Goal: Task Accomplishment & Management: Use online tool/utility

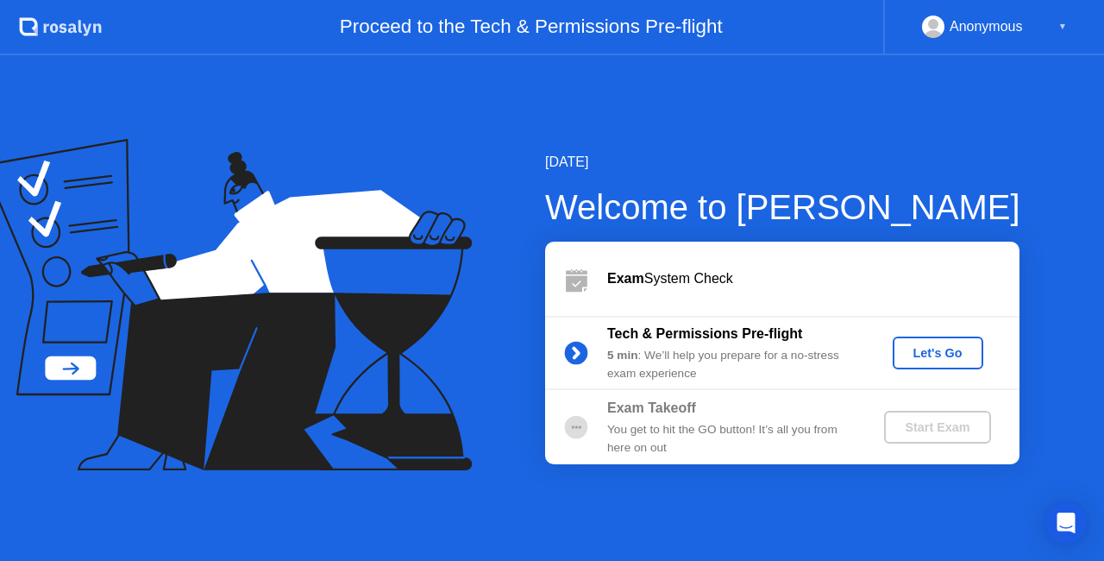
click at [950, 362] on button "Let's Go" at bounding box center [938, 352] width 91 height 33
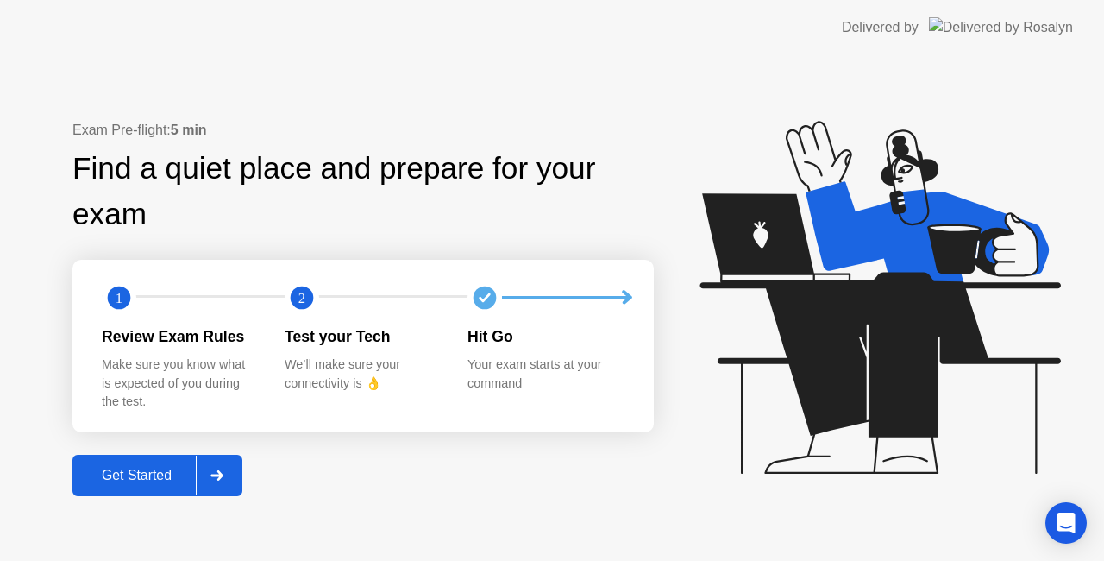
click at [130, 468] on div "Get Started" at bounding box center [137, 476] width 118 height 16
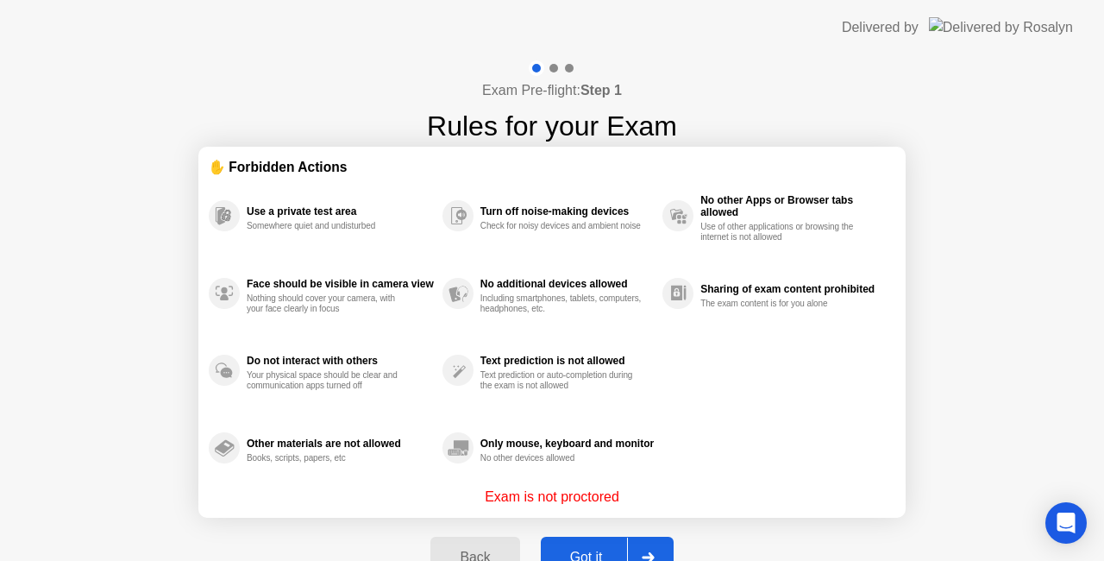
click at [612, 543] on button "Got it" at bounding box center [607, 557] width 133 height 41
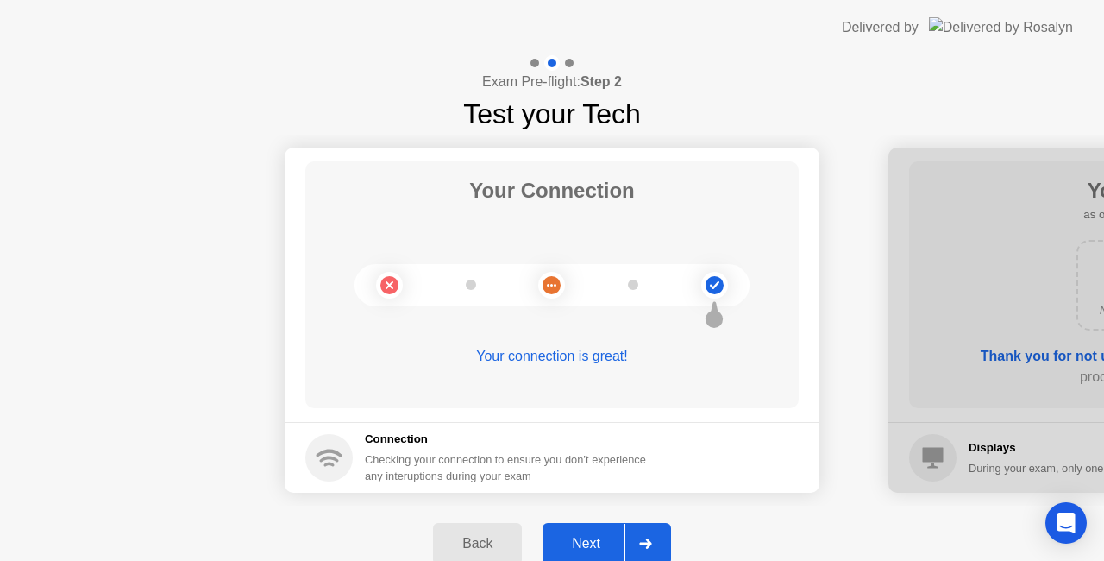
click at [601, 546] on div "Next" at bounding box center [586, 544] width 77 height 16
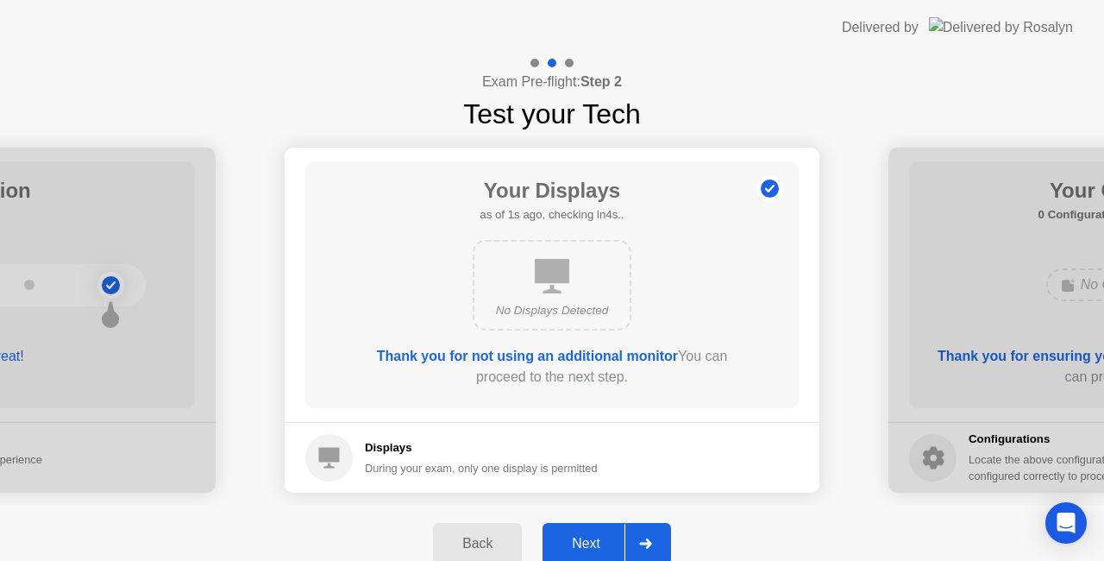
click at [599, 546] on div "Next" at bounding box center [586, 544] width 77 height 16
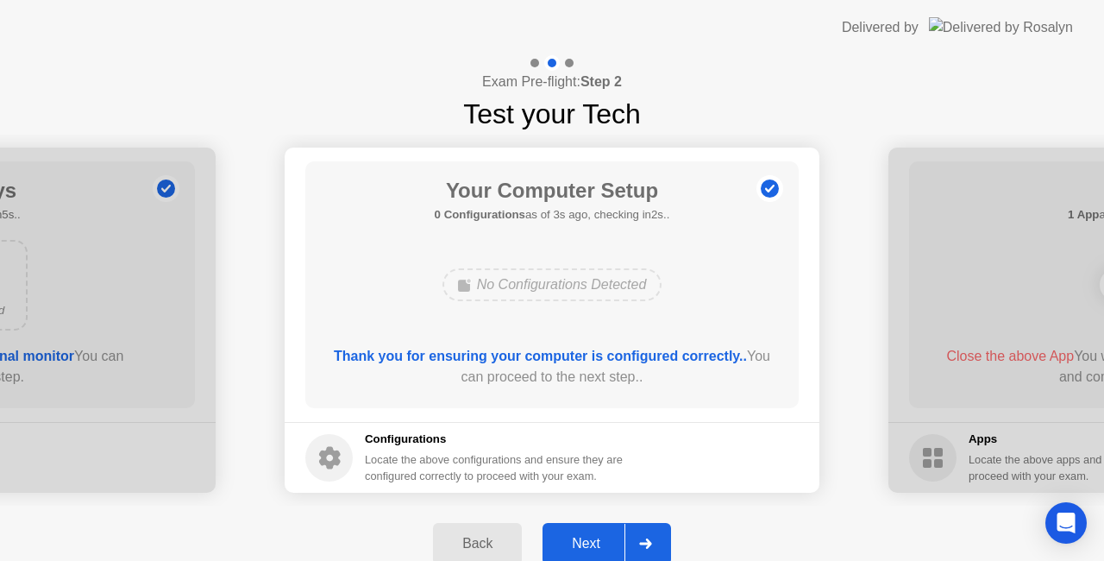
click at [599, 546] on div "Next" at bounding box center [586, 544] width 77 height 16
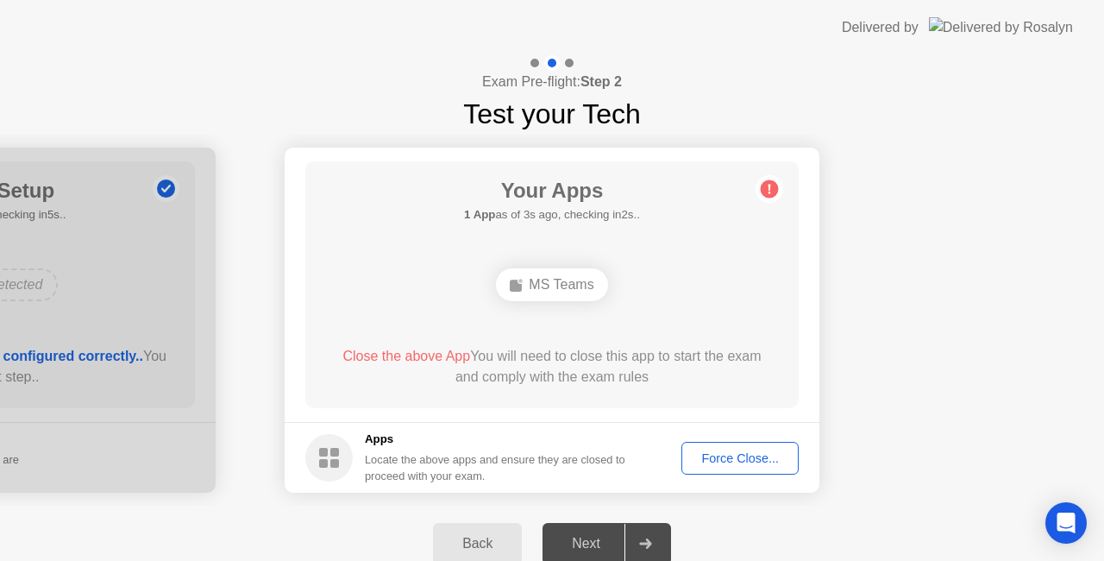
click at [704, 461] on div "Force Close..." at bounding box center [739, 458] width 105 height 14
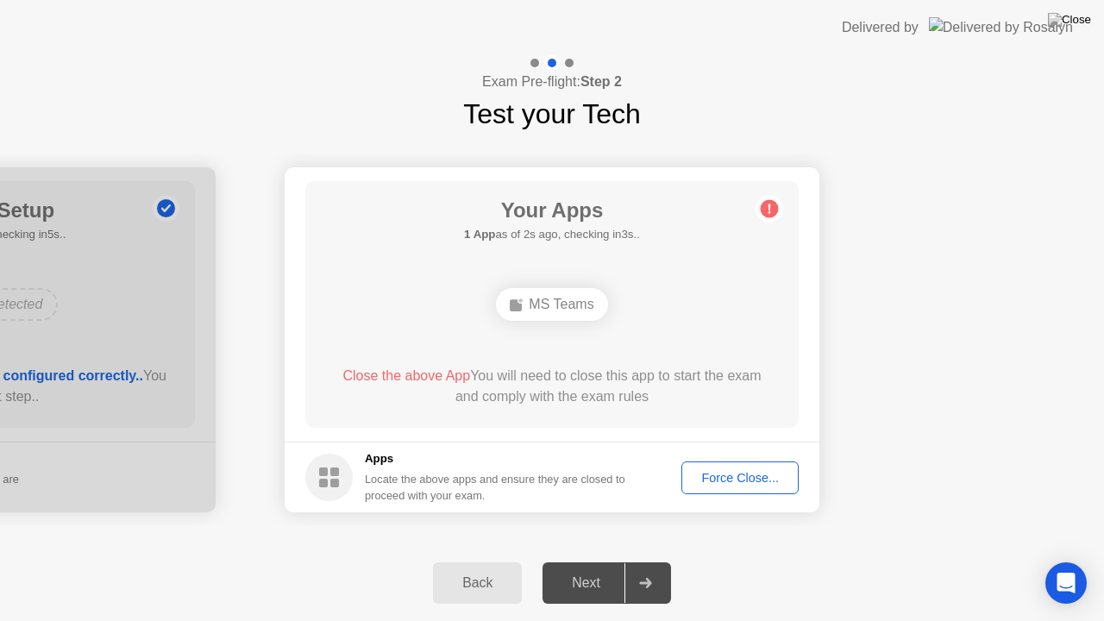
click at [765, 478] on div "Force Close..." at bounding box center [739, 478] width 105 height 14
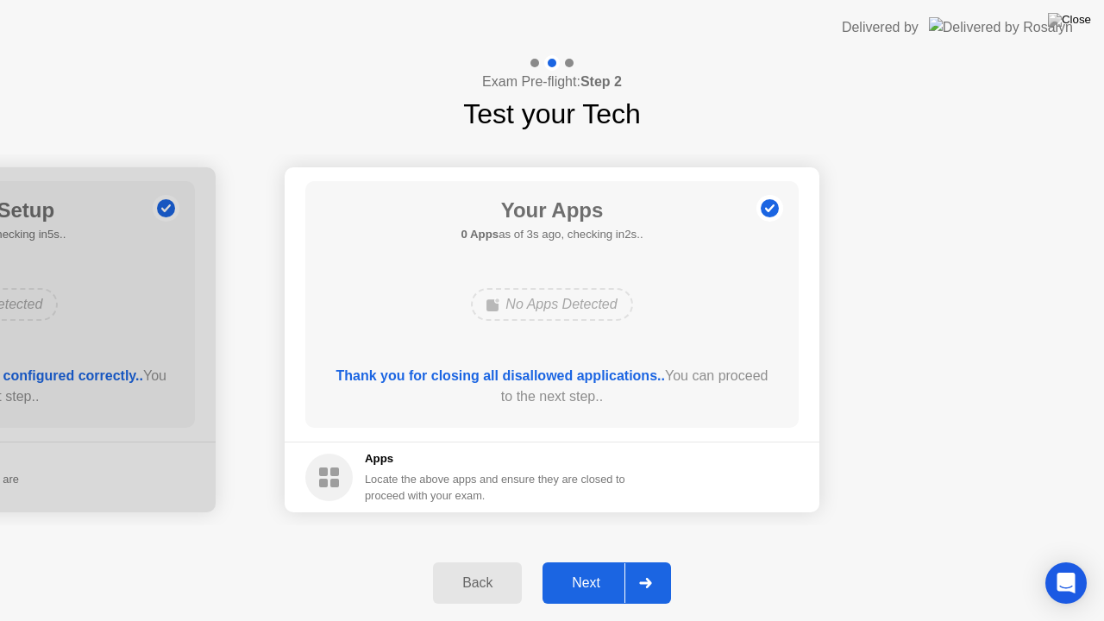
click at [580, 560] on div "Next" at bounding box center [586, 583] width 77 height 16
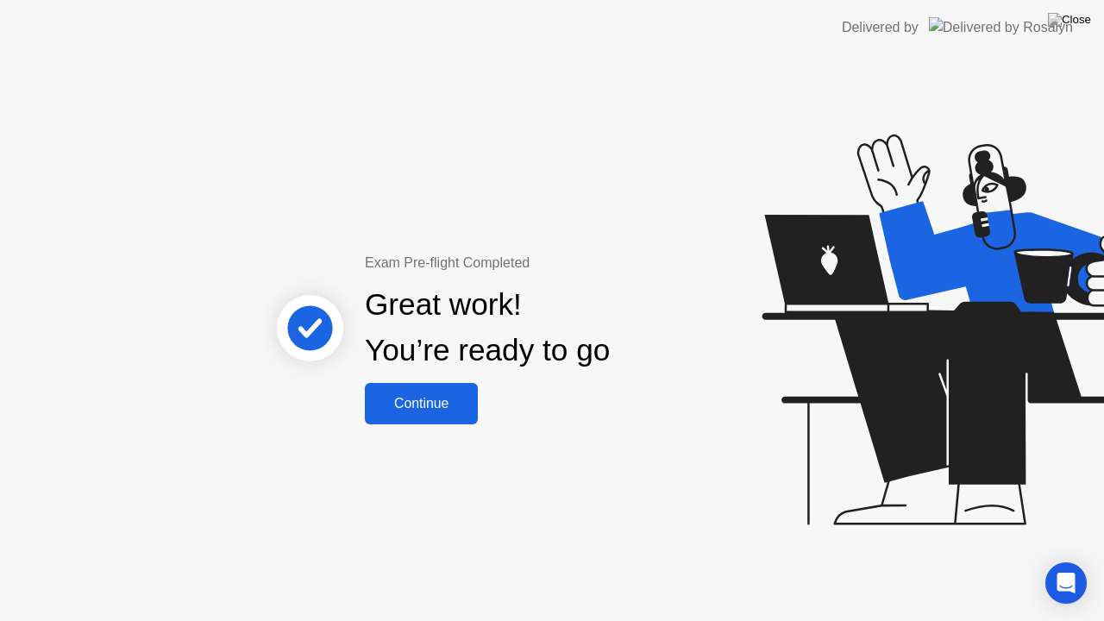
click at [435, 411] on div "Continue" at bounding box center [421, 404] width 103 height 16
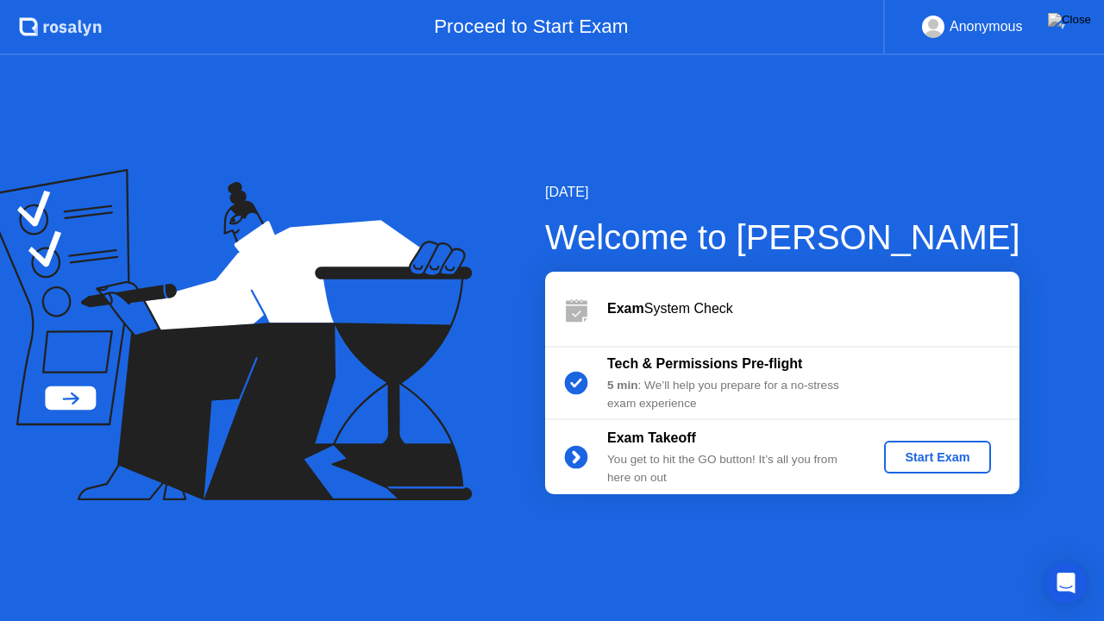
click at [952, 461] on div "Start Exam" at bounding box center [937, 457] width 92 height 14
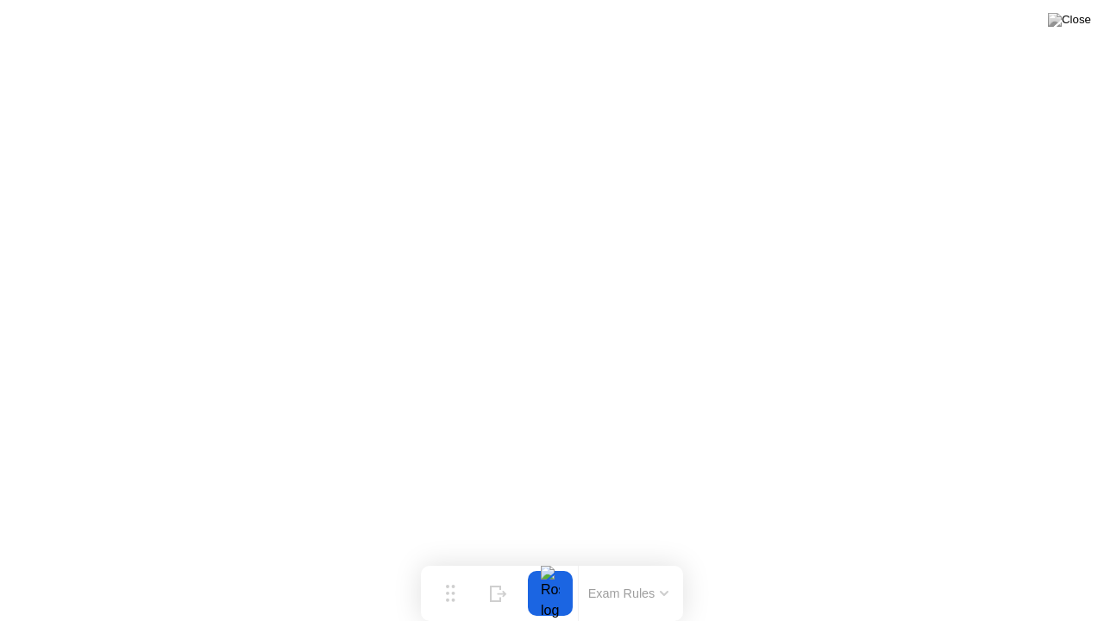
click at [1066, 31] on button at bounding box center [1070, 20] width 52 height 22
